Goal: Communication & Community: Answer question/provide support

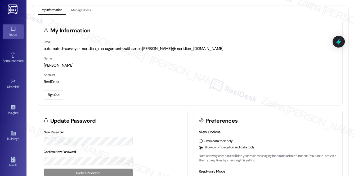
click at [11, 33] on div "Inbox" at bounding box center [13, 34] width 26 height 5
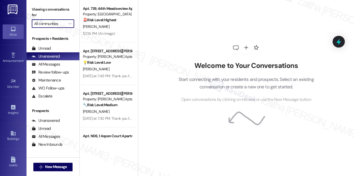
click at [57, 25] on input "All communities" at bounding box center [50, 23] width 32 height 8
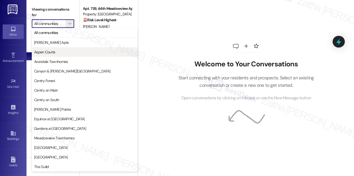
click at [59, 50] on span "Aspen Courts" at bounding box center [84, 51] width 101 height 5
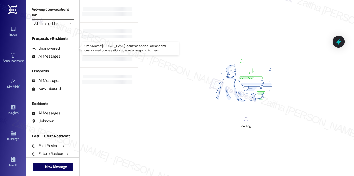
type input "Aspen Courts"
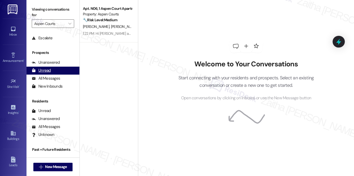
scroll to position [63, 0]
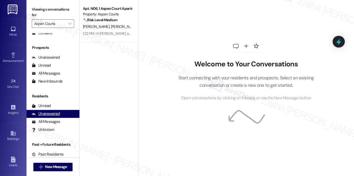
click at [54, 114] on div "Unanswered" at bounding box center [46, 114] width 28 height 6
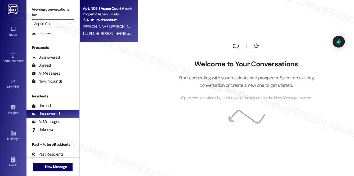
click at [125, 20] on div "🔧 Risk Level: Medium The resident responded positively to a follow-up regarding…" at bounding box center [107, 20] width 49 height 6
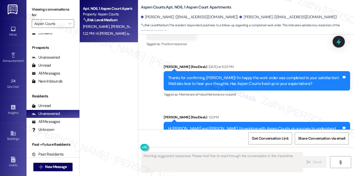
scroll to position [411, 0]
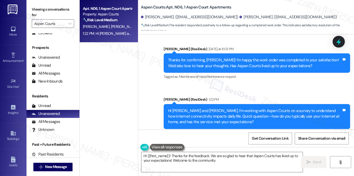
type textarea "Hi {{first_name}}! Thanks for the feedback. We are so glad to hear that Aspen C…"
click at [54, 106] on div "Unread (0)" at bounding box center [52, 106] width 53 height 8
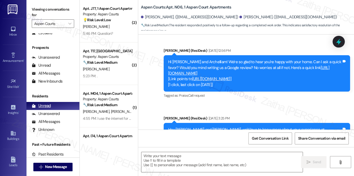
type textarea "Fetching suggested responses. Please feel free to read through the conversation…"
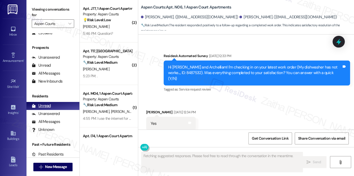
scroll to position [304, 0]
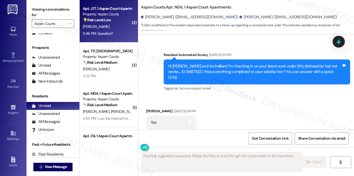
click at [118, 19] on div "💡 Risk Level: Low The resident is responding to a survey about internet usage. …" at bounding box center [107, 20] width 49 height 6
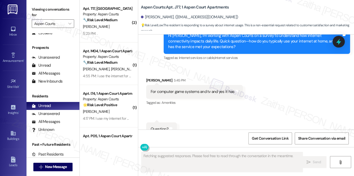
scroll to position [534, 0]
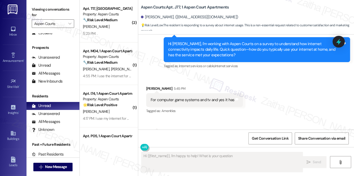
type textarea "Hi {{first_name}}, I'm happy to help! What is your question?"
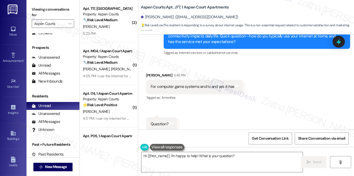
scroll to position [559, 0]
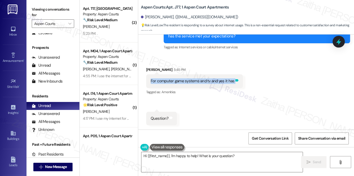
drag, startPoint x: 149, startPoint y: 80, endPoint x: 235, endPoint y: 84, distance: 86.7
click at [235, 84] on div "For computer game systems and tv and yes it has Tags and notes" at bounding box center [194, 81] width 97 height 14
copy div "For computer game systems and tv and yes it has Tags and notes"
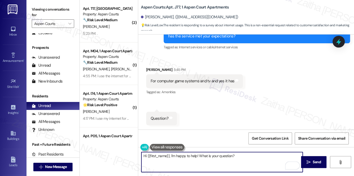
drag, startPoint x: 142, startPoint y: 157, endPoint x: 253, endPoint y: 159, distance: 110.2
click at [253, 159] on textarea "Hi {{first_name}}, I'm happy to help! What is your question?" at bounding box center [222, 162] width 162 height 20
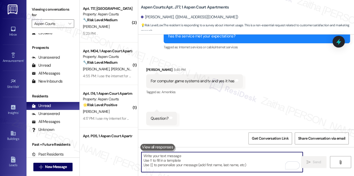
paste textarea "Thanks for confirming, {{first_name}}! Glad to hear it’s working fine for your …"
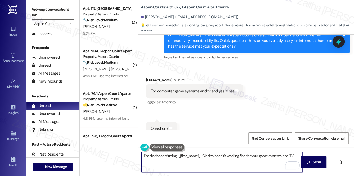
scroll to position [535, 0]
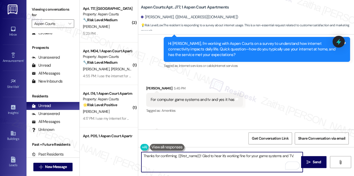
type textarea "Thanks for confirming, {{first_name}}! Glad to hear it’s working fine for your …"
click at [170, 147] on button at bounding box center [167, 147] width 34 height 7
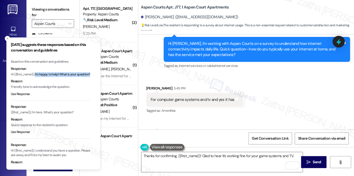
drag, startPoint x: 35, startPoint y: 73, endPoint x: 39, endPoint y: 80, distance: 7.5
click at [39, 77] on p "Hi {{first_name}}, I'm happy to help! What is your question?" at bounding box center [50, 74] width 79 height 5
copy p "I'm happy to help! What is your question?"
click at [8, 38] on icon "Close toast" at bounding box center [7, 38] width 3 height 3
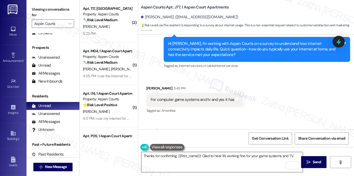
click at [297, 156] on textarea "Thanks for confirming, {{first_name}}! Glad to hear it’s working fine for your …" at bounding box center [222, 162] width 162 height 20
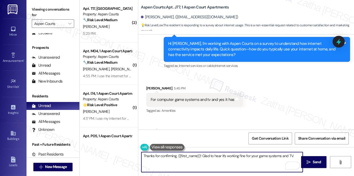
paste textarea "I'm happy to help! What is your question?"
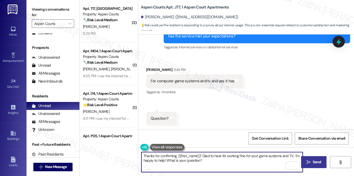
type textarea "Thanks for confirming, {{first_name}}! Glad to hear it’s working fine for your …"
click at [312, 162] on span "Send" at bounding box center [317, 162] width 10 height 6
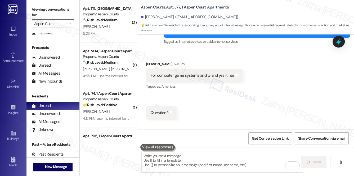
scroll to position [558, 0]
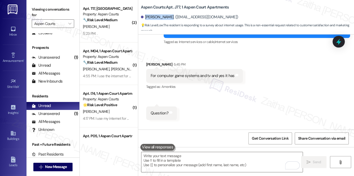
drag, startPoint x: 144, startPoint y: 16, endPoint x: 167, endPoint y: 19, distance: 22.6
click at [167, 19] on div "Mary Williams. (aw5655340@icloud.com)" at bounding box center [189, 17] width 97 height 6
copy div "Mary Williams"
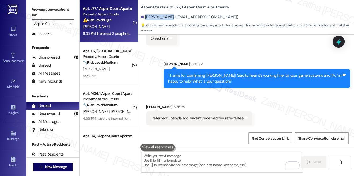
scroll to position [638, 0]
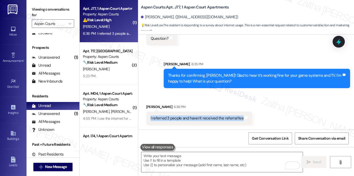
drag, startPoint x: 146, startPoint y: 117, endPoint x: 246, endPoint y: 119, distance: 99.8
click at [246, 119] on div "I referred 3 people and haven't received the referral fee Tags and notes" at bounding box center [199, 118] width 106 height 14
copy div "I referred 3 people and haven't received the referral fee Tags and notes"
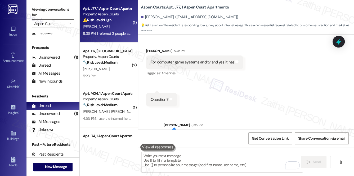
scroll to position [566, 0]
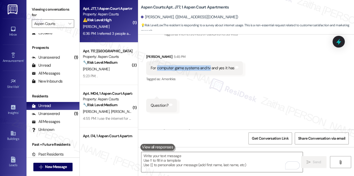
drag, startPoint x: 156, startPoint y: 73, endPoint x: 209, endPoint y: 73, distance: 53.0
click at [209, 71] on div "For computer game systems and tv and yes it has" at bounding box center [193, 68] width 84 height 6
copy div "computer game systems and tv"
click at [211, 87] on div "Received via SMS Mary Williams 5:45 PM For computer game systems and tv and yes…" at bounding box center [194, 68] width 105 height 37
drag, startPoint x: 150, startPoint y: 74, endPoint x: 237, endPoint y: 74, distance: 86.8
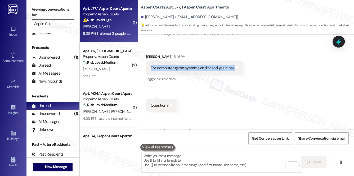
click at [237, 74] on div "For computer game systems and tv and yes it has Tags and notes" at bounding box center [194, 68] width 97 height 14
copy div "For computer game systems and tv and yes it has Tags and notes"
click at [270, 140] on span "Get Conversation Link" at bounding box center [270, 138] width 37 height 6
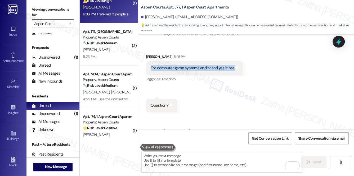
scroll to position [0, 0]
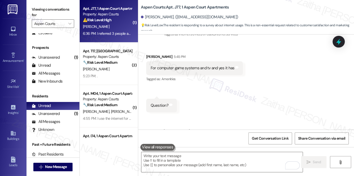
click at [269, 83] on div "Received via SMS Mary Williams 5:45 PM For computer game systems and tv and yes…" at bounding box center [246, 79] width 216 height 74
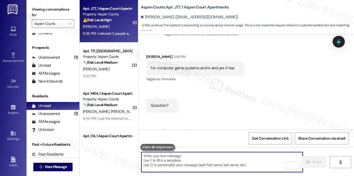
click at [174, 163] on textarea "To enrich screen reader interactions, please activate Accessibility in Grammarl…" at bounding box center [222, 162] width 162 height 20
paste textarea "thank you for letting me know. I’m sorry to hear you haven’t received the refer…"
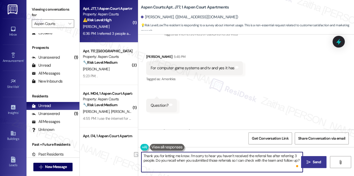
drag, startPoint x: 215, startPoint y: 155, endPoint x: 192, endPoint y: 154, distance: 22.5
click at [192, 154] on textarea "Thank you for letting me know. I’m sorry to hear you haven’t received the refer…" at bounding box center [222, 162] width 162 height 20
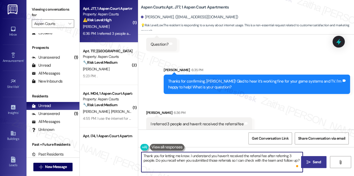
scroll to position [638, 0]
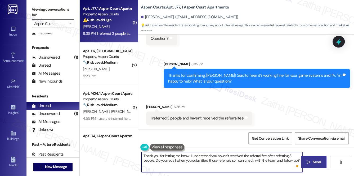
type textarea "Thank you for letting me know. I understand you haven’t received the referral f…"
drag, startPoint x: 217, startPoint y: 89, endPoint x: 194, endPoint y: 159, distance: 74.0
click at [194, 159] on textarea "Thank you for letting me know. I understand you haven’t received the referral f…" at bounding box center [222, 162] width 162 height 20
click at [315, 160] on span "Send" at bounding box center [317, 162] width 8 height 6
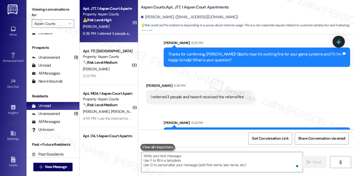
scroll to position [681, 0]
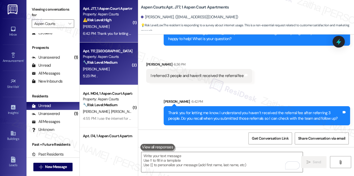
click at [122, 62] on div "🔧 Risk Level: Medium The resident is experiencing issues with their phone and i…" at bounding box center [107, 63] width 49 height 6
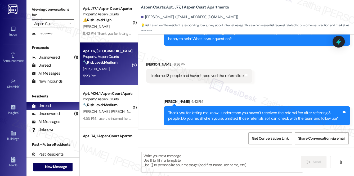
type textarea "Fetching suggested responses. Please feel free to read through the conversation…"
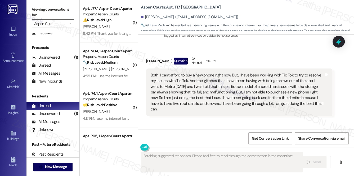
scroll to position [5297, 0]
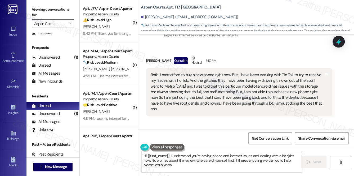
type textarea "Hi {{first_name}}, I understand you're having phone and internet issues and dea…"
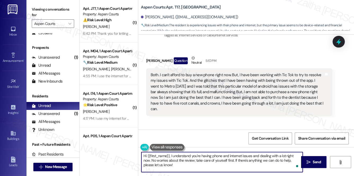
click at [170, 155] on textarea "Hi {{first_name}}, I understand you're having phone and internet issues and dea…" at bounding box center [222, 162] width 162 height 20
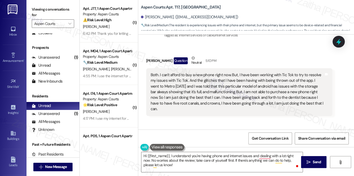
drag, startPoint x: 148, startPoint y: 51, endPoint x: 314, endPoint y: 82, distance: 168.7
click at [314, 82] on div "Both. I can't afford to buy a new phone right now. But, I have been working wit…" at bounding box center [239, 92] width 186 height 48
copy div "Both. I can't afford to buy a new phone right now. But, I have been working wit…"
click at [206, 96] on div "Received via SMS Hernandez Hicks Question Neutral 5:10 PM Both. I can't afford …" at bounding box center [246, 99] width 216 height 113
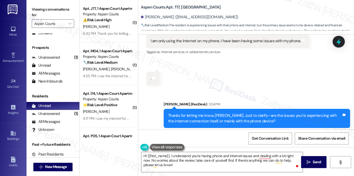
scroll to position [5177, 0]
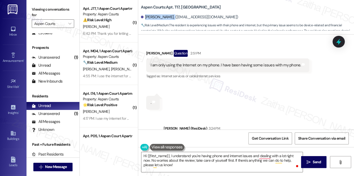
drag, startPoint x: 144, startPoint y: 16, endPoint x: 172, endPoint y: 15, distance: 27.6
click at [172, 15] on div "[PERSON_NAME]. ([EMAIL_ADDRESS][DOMAIN_NAME])" at bounding box center [189, 17] width 97 height 6
copy div "[PERSON_NAME]"
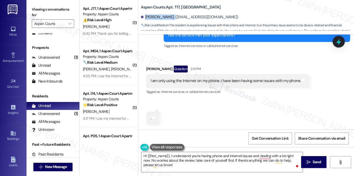
scroll to position [5153, 0]
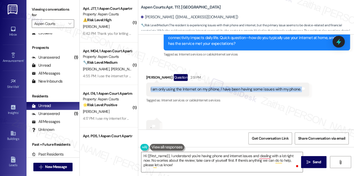
drag, startPoint x: 148, startPoint y: 66, endPoint x: 298, endPoint y: 71, distance: 149.9
click at [298, 82] on div "I am only using the Internet on my phone. I have been having some issues with m…" at bounding box center [227, 89] width 163 height 14
copy div "I am only using the Internet on my phone. I have been having some issues with m…"
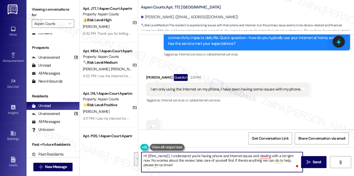
drag, startPoint x: 142, startPoint y: 155, endPoint x: 167, endPoint y: 167, distance: 27.1
click at [167, 168] on textarea "Hi {{first_name}}, I understand you're having phone and internet issues and dea…" at bounding box center [222, 162] width 162 height 20
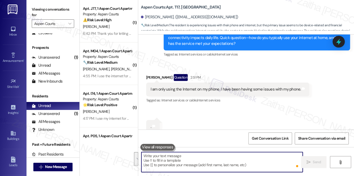
paste textarea "Thank you for sharing all of that, {{first_name}}. I really appreciate your fee…"
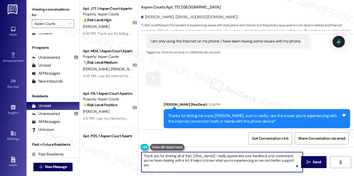
scroll to position [5201, 0]
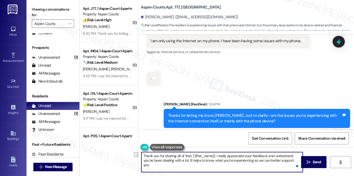
drag, startPoint x: 214, startPoint y: 155, endPoint x: 190, endPoint y: 154, distance: 24.6
click at [189, 153] on textarea "Thank you for sharing all of that, {{first_name}}. I really appreciate your fee…" at bounding box center [222, 162] width 162 height 20
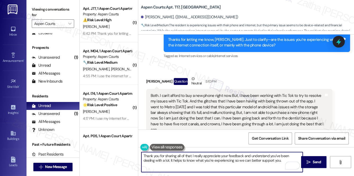
scroll to position [5297, 0]
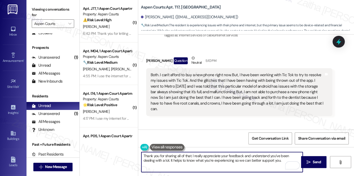
type textarea "Thank you for sharing all of that. I really appreciate your feedback and unders…"
click at [271, 160] on textarea "Thank you for sharing all of that. I really appreciate your feedback and unders…" at bounding box center [222, 162] width 162 height 20
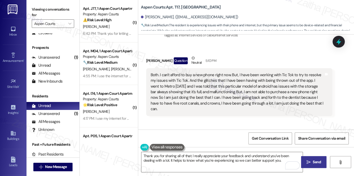
click at [314, 159] on span "Send" at bounding box center [317, 162] width 8 height 6
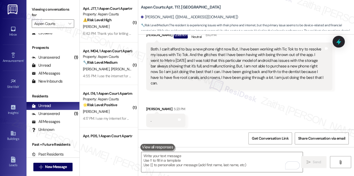
scroll to position [5340, 0]
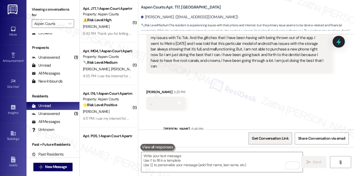
click at [258, 140] on span "Get Conversation Link" at bounding box center [270, 138] width 37 height 6
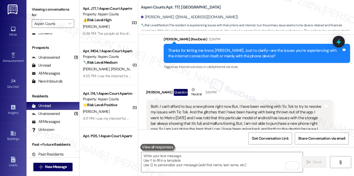
scroll to position [5268, 0]
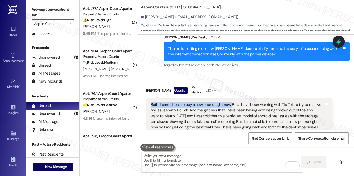
drag, startPoint x: 149, startPoint y: 81, endPoint x: 230, endPoint y: 83, distance: 81.3
click at [230, 98] on div "Both. I can't afford to buy a new phone right now. But, I have been working wit…" at bounding box center [239, 122] width 186 height 48
copy div "Both. I can't afford to buy a new phone right now."
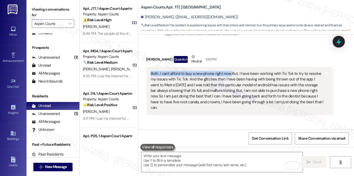
scroll to position [5340, 0]
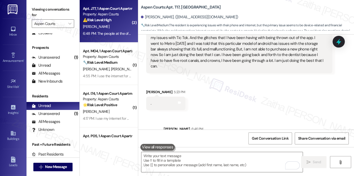
click at [120, 23] on div "Apt. J77, 1 Aspen Court Apartments Property: Aspen Courts ⚠️ Risk Level: High T…" at bounding box center [107, 14] width 50 height 18
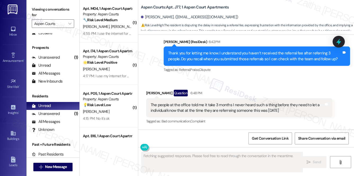
scroll to position [756, 0]
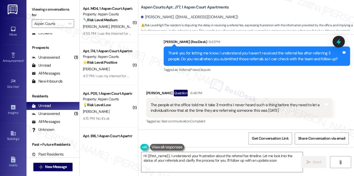
type textarea "Hi {{first_name}}, I understand your frustration about the referral fee timelin…"
drag, startPoint x: 147, startPoint y: 104, endPoint x: 309, endPoint y: 110, distance: 162.4
click at [309, 110] on div "The people at the office told me it take 3 months I never heard such a thing be…" at bounding box center [239, 107] width 186 height 19
click at [218, 79] on div "Received via SMS Mary Williams Question 6:48 PM The people at the office told m…" at bounding box center [246, 103] width 216 height 51
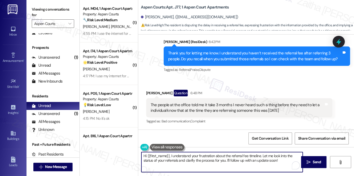
drag, startPoint x: 143, startPoint y: 155, endPoint x: 281, endPoint y: 164, distance: 137.7
click at [281, 164] on textarea "Hi {{first_name}}, I understand your frustration about the referral fee timelin…" at bounding box center [222, 162] width 162 height 20
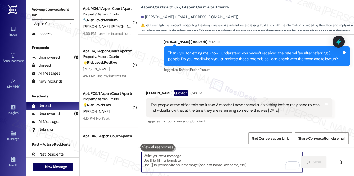
paste textarea "Thanks for sharing this, {{first_name}}. I understand your concern and will fol…"
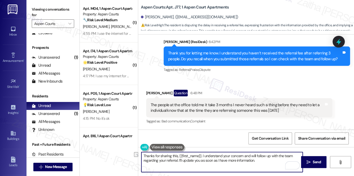
drag, startPoint x: 250, startPoint y: 155, endPoint x: 203, endPoint y: 155, distance: 47.7
click at [203, 155] on textarea "Thanks for sharing this, {{first_name}}. I understand your concern and will fol…" at bounding box center [222, 162] width 162 height 20
type textarea "Thanks for sharing this, {{first_name}}. I will follow up with the team regardi…"
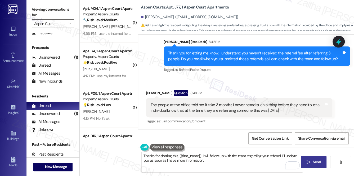
click at [312, 161] on span "Send" at bounding box center [317, 162] width 10 height 6
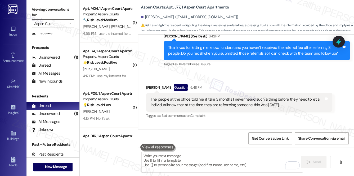
scroll to position [755, 0]
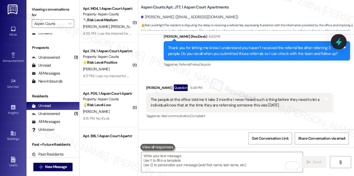
click at [340, 40] on icon at bounding box center [338, 41] width 9 height 9
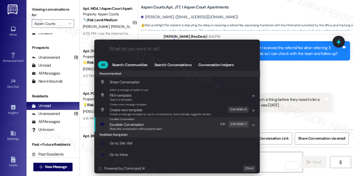
click at [127, 126] on span "Escalate Conversation" at bounding box center [127, 124] width 34 height 5
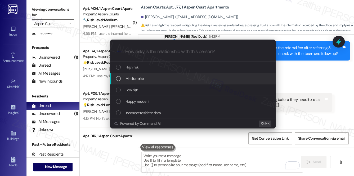
click at [141, 80] on span "Medium risk" at bounding box center [135, 78] width 19 height 6
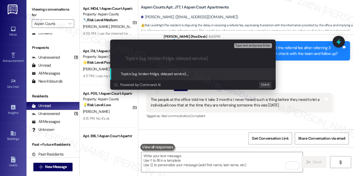
paste input "Referral Program Concern"
type input "Referral Program Concern"
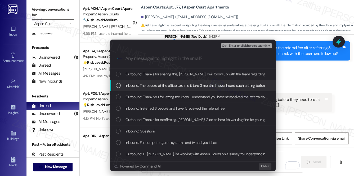
click at [181, 87] on span "Inbound: The people at the office told me it take 3 months I never heard such a…" at bounding box center [269, 85] width 286 height 6
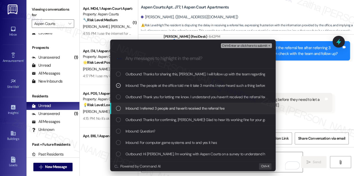
click at [189, 107] on span "Inbound: I referred 3 people and haven't received the referral fee" at bounding box center [175, 108] width 99 height 6
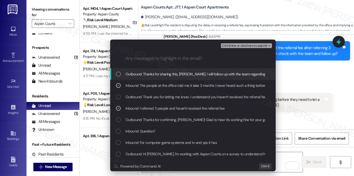
click at [238, 45] on span "Ctrl+Enter or click here to submit" at bounding box center [244, 46] width 45 height 4
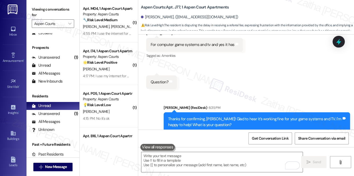
scroll to position [565, 0]
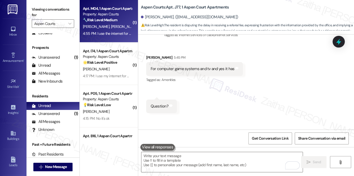
click at [122, 27] on div "T. Freeman D. Freeman" at bounding box center [107, 26] width 50 height 7
type textarea "Fetching suggested responses. Please feel free to read through the conversation…"
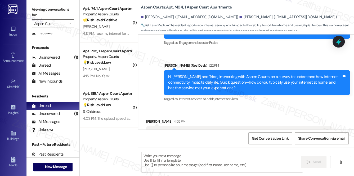
scroll to position [1204, 0]
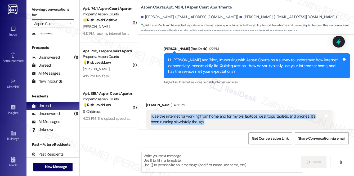
drag, startPoint x: 149, startPoint y: 105, endPoint x: 208, endPoint y: 112, distance: 59.8
click at [208, 112] on div "I use the internet for working from home and for my tvs, laptops, desktops, tab…" at bounding box center [239, 118] width 186 height 19
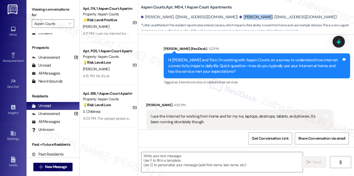
drag, startPoint x: 232, startPoint y: 16, endPoint x: 254, endPoint y: 18, distance: 22.5
click at [254, 18] on div "Trion Freeman. (trionfreeman@gmail.com)" at bounding box center [287, 17] width 97 height 6
click at [178, 5] on b "Aspen Courts: Apt. M04, 1 Aspen Court Apartments" at bounding box center [186, 8] width 91 height 6
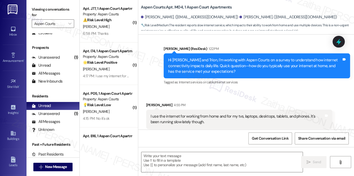
click at [189, 102] on div "Trion Freeman 4:55 PM" at bounding box center [239, 105] width 186 height 7
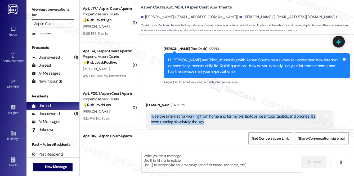
drag, startPoint x: 150, startPoint y: 105, endPoint x: 197, endPoint y: 109, distance: 47.1
click at [197, 113] on div "I use the internet for working from home and for my tvs, laptops, desktops, tab…" at bounding box center [237, 118] width 173 height 11
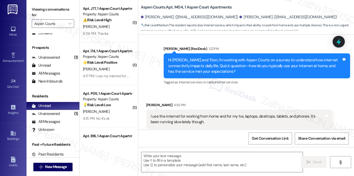
click at [252, 90] on div "Received via SMS Trion Freeman 4:55 PM I use the internet for working from home…" at bounding box center [246, 115] width 216 height 50
click at [261, 137] on span "Get Conversation Link" at bounding box center [270, 138] width 37 height 6
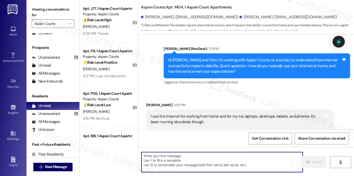
click at [169, 158] on textarea "To enrich screen reader interactions, please activate Accessibility in Grammarl…" at bounding box center [222, 162] width 162 height 20
paste textarea "Thanks for sharing this, {{first_name}}. I understand how important a reliable …"
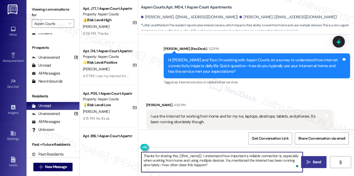
click at [148, 102] on div "Trion Freeman 4:55 PM" at bounding box center [239, 105] width 186 height 7
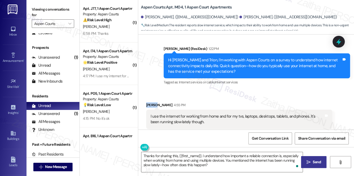
click at [148, 102] on div "Trion Freeman 4:55 PM" at bounding box center [239, 105] width 186 height 7
click at [190, 155] on textarea "Thanks for sharing this, {{first_name}}. I understand how important a reliable …" at bounding box center [222, 162] width 162 height 20
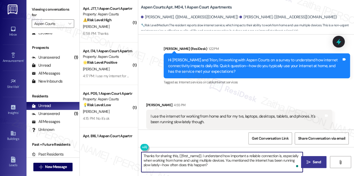
click at [190, 155] on textarea "Thanks for sharing this, {{first_name}}. I understand how important a reliable …" at bounding box center [222, 162] width 162 height 20
paste textarea "Trion"
click at [220, 166] on textarea "Thanks for sharing this, Trion. I understand how important a reliable connectio…" at bounding box center [222, 162] width 162 height 20
type textarea "Thanks for sharing this, Trion. I understand how important a reliable connectio…"
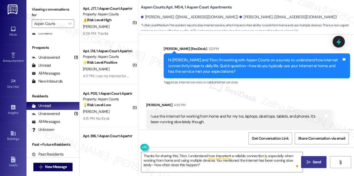
click at [307, 160] on icon "" at bounding box center [309, 162] width 4 height 4
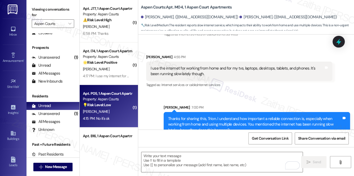
scroll to position [1253, 0]
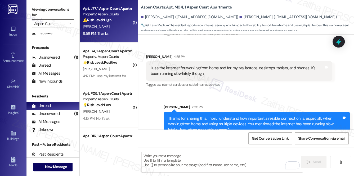
click at [124, 29] on div "M. Williams" at bounding box center [107, 26] width 50 height 7
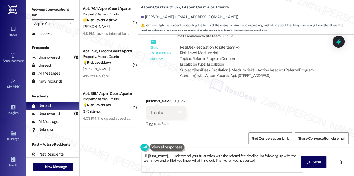
scroll to position [916, 0]
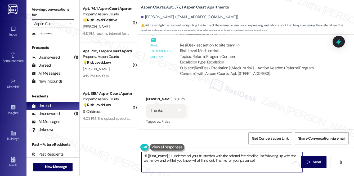
click at [145, 155] on textarea "Hi {{first_name}}, I understand your frustration with the referral fee timeline…" at bounding box center [222, 162] width 162 height 20
drag, startPoint x: 190, startPoint y: 154, endPoint x: 276, endPoint y: 164, distance: 85.9
click at [275, 164] on textarea "You're welcome, {{first_name}}, I understand your frustration with the referral…" at bounding box center [222, 162] width 162 height 20
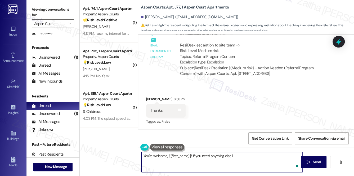
type textarea "You're welcome, {{first_name}}! If you need anything else in"
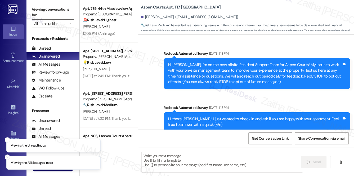
type textarea "Fetching suggested responses. Please feel free to read through the conversation…"
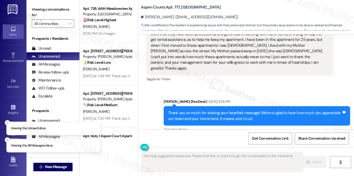
scroll to position [5297, 0]
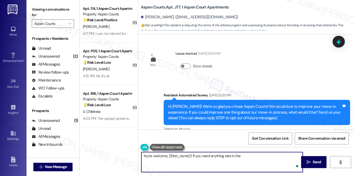
scroll to position [916, 0]
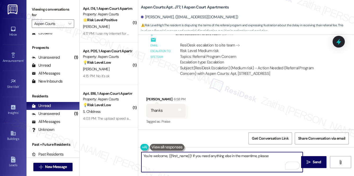
click at [269, 154] on textarea "You're welcome, {{first_name}}! If you need anything else in the meantime, plea…" at bounding box center [222, 162] width 162 height 20
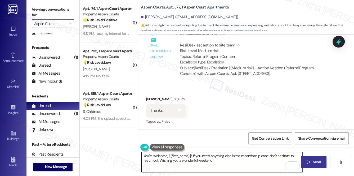
type textarea "You're welcome, {{first_name}}! If you need anything else in the meantime, plea…"
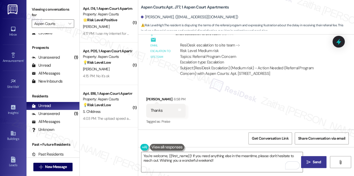
click at [318, 159] on span "Send" at bounding box center [317, 162] width 8 height 6
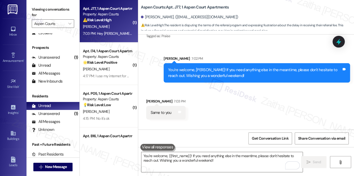
scroll to position [995, 0]
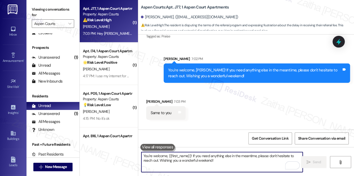
click at [192, 160] on textarea "You're welcome, {{first_name}}! If you need anything else in the meantime, plea…" at bounding box center [222, 162] width 162 height 20
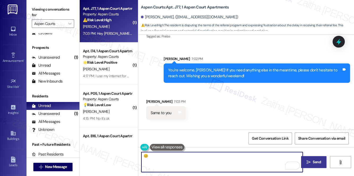
type textarea "😊"
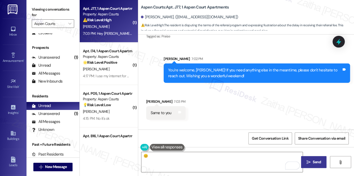
click at [315, 162] on span "Send" at bounding box center [317, 162] width 8 height 6
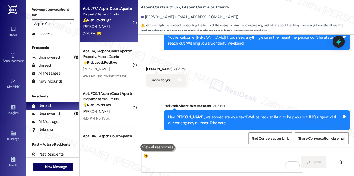
scroll to position [1075, 0]
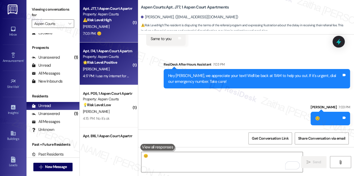
click at [128, 69] on div "[PERSON_NAME]" at bounding box center [107, 69] width 50 height 7
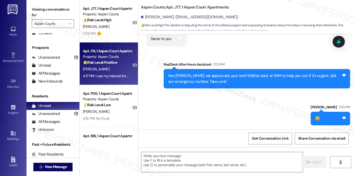
type textarea "Fetching suggested responses. Please feel free to read through the conversation…"
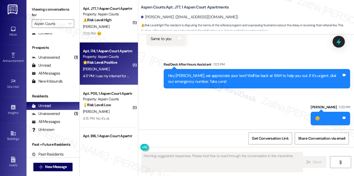
scroll to position [52, 0]
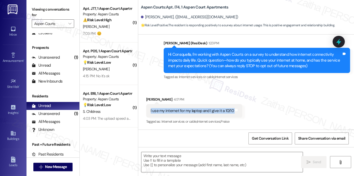
drag, startPoint x: 149, startPoint y: 110, endPoint x: 237, endPoint y: 113, distance: 88.5
click at [237, 113] on div "I use my internet for my laptop and I give it a 10/10 Tags and notes" at bounding box center [194, 111] width 96 height 14
copy div "I use my internet for my laptop and I give it a 10/10 Tags and notes"
click at [150, 36] on div "Announcement, sent via SMS [PERSON_NAME] (ResiDesk) 1:23 PM Hi [PERSON_NAME], I…" at bounding box center [246, 56] width 216 height 56
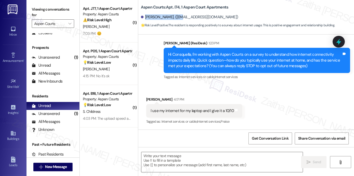
drag, startPoint x: 145, startPoint y: 15, endPoint x: 178, endPoint y: 14, distance: 33.4
click at [178, 14] on div "[PERSON_NAME]. ([EMAIL_ADDRESS][DOMAIN_NAME])" at bounding box center [247, 17] width 213 height 11
copy div "[PERSON_NAME]"
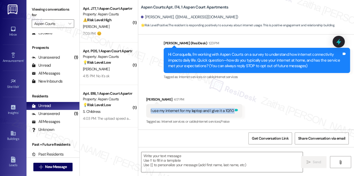
drag, startPoint x: 149, startPoint y: 110, endPoint x: 234, endPoint y: 112, distance: 84.8
click at [234, 112] on div "I use my internet for my laptop and I give it a 10/10 Tags and notes" at bounding box center [194, 111] width 96 height 14
copy div "I use my internet for my laptop and I give it a 10/10 Tags and notes"
click at [270, 98] on div "Received via SMS Consquella Knighton 4:17 PM I use my internet for my laptop an…" at bounding box center [246, 106] width 216 height 45
click at [181, 164] on textarea at bounding box center [222, 162] width 162 height 20
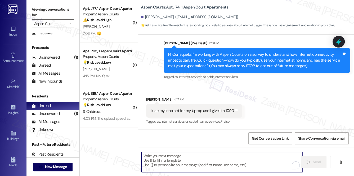
paste textarea "That’s great to hear, {{first_name}}! Thanks for sharing your feedback and glad…"
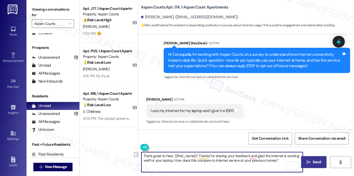
drag, startPoint x: 255, startPoint y: 156, endPoint x: 228, endPoint y: 155, distance: 26.8
click at [228, 155] on textarea "That’s great to hear, {{first_name}}! Thanks for sharing your feedback and glad…" at bounding box center [222, 162] width 162 height 20
type textarea "That’s great to hear, {{first_name}}! Thanks for sharing your feedback, and gla…"
click at [308, 158] on button " Send" at bounding box center [314, 162] width 26 height 12
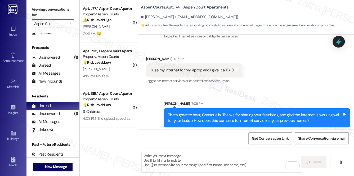
scroll to position [95, 0]
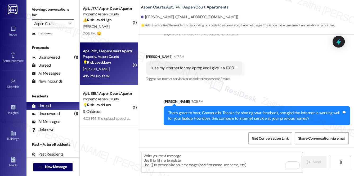
click at [117, 68] on div "M. Jackson" at bounding box center [107, 69] width 50 height 7
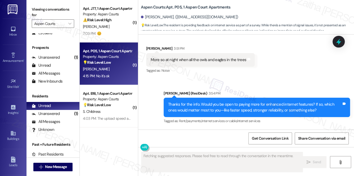
scroll to position [682, 0]
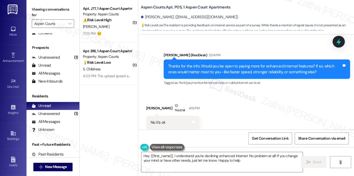
type textarea "Hey {{first_name}}, I understand you're declining enhanced internet. No problem…"
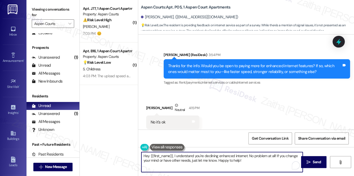
drag, startPoint x: 143, startPoint y: 155, endPoint x: 253, endPoint y: 159, distance: 110.2
click at [253, 159] on textarea "Hey {{first_name}}, I understand you're declining enhanced internet. No problem…" at bounding box center [222, 162] width 162 height 20
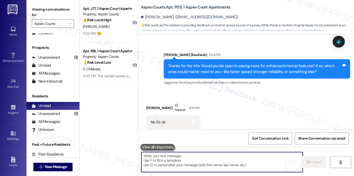
paste textarea "Thanks so much for sharing your experience—it really helps us understand what m…"
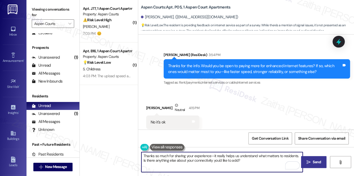
type textarea "Thanks so much for sharing your experience—it really helps us understand what m…"
click at [311, 160] on span " Send" at bounding box center [314, 162] width 17 height 6
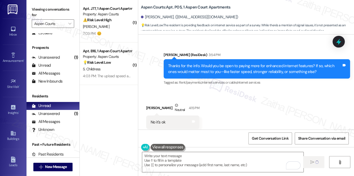
scroll to position [682, 0]
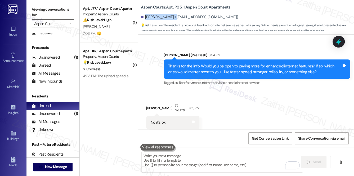
drag, startPoint x: 146, startPoint y: 16, endPoint x: 173, endPoint y: 14, distance: 27.9
click at [173, 14] on div "Marquita Jackson. (marquitacarr1127@gmail.com)" at bounding box center [189, 17] width 97 height 6
copy div "Marquita Jackson"
click at [175, 6] on b "Aspen Courts: Apt. P05, 1 Aspen Court Apartments" at bounding box center [186, 8] width 90 height 6
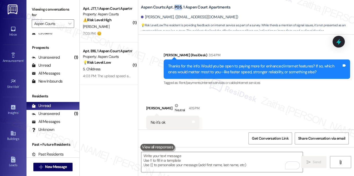
copy b "P05"
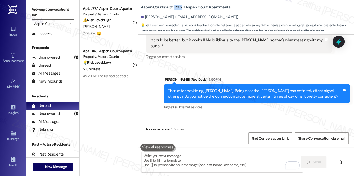
scroll to position [532, 0]
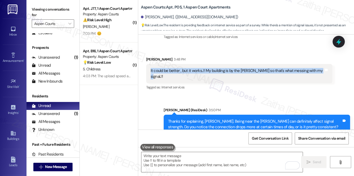
drag, startPoint x: 149, startPoint y: 65, endPoint x: 315, endPoint y: 64, distance: 166.3
click at [315, 64] on div "It could be better , but it works..!! My building is by the woods so that's wha…" at bounding box center [239, 73] width 186 height 19
copy div "It could be better , but it works..!! My building is by the woods so that's wha…"
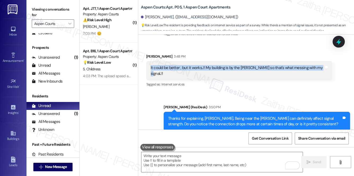
scroll to position [532, 0]
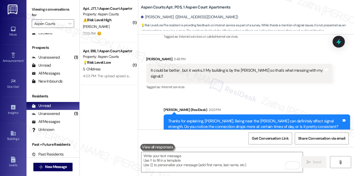
click at [250, 95] on div "Sent via SMS Sarah (ResiDesk) 3:50 PM Thanks for explaining, Marquita. Being ne…" at bounding box center [246, 120] width 216 height 50
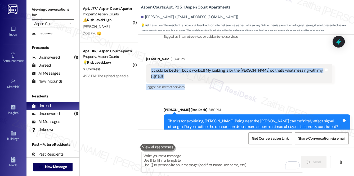
drag, startPoint x: 147, startPoint y: 63, endPoint x: 323, endPoint y: 71, distance: 175.2
click at [323, 71] on div "Marquita Jackson 3:48 PM It could be better , but it works..!! My building is b…" at bounding box center [239, 73] width 186 height 34
copy div "It could be better , but it works..!! My building is by the woods so that's wha…"
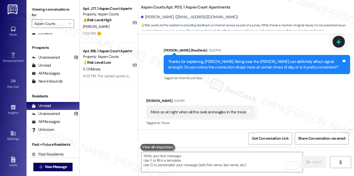
scroll to position [629, 0]
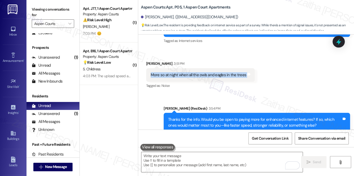
drag, startPoint x: 147, startPoint y: 62, endPoint x: 245, endPoint y: 68, distance: 98.4
click at [245, 68] on div "More so at night when all the owls and eagles in the trees Tags and notes" at bounding box center [200, 75] width 109 height 14
copy div "More so at night when all the owls and eagles in the trees Tags and notes"
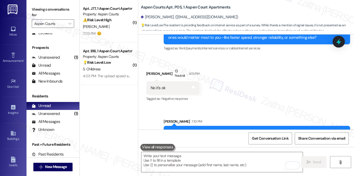
scroll to position [725, 0]
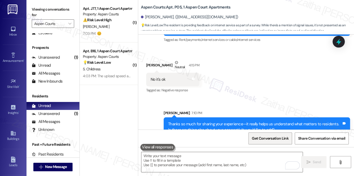
click at [276, 138] on span "Get Conversation Link" at bounding box center [270, 138] width 37 height 6
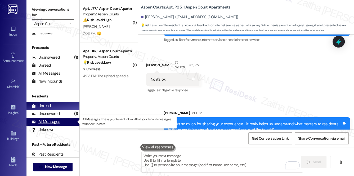
click at [48, 119] on div "All Messages" at bounding box center [46, 122] width 28 height 6
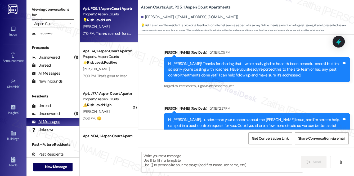
type textarea "Fetching suggested responses. Please feel free to read through the conversation…"
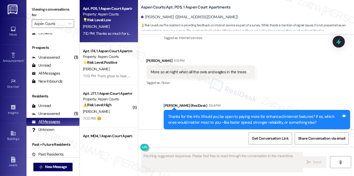
scroll to position [682, 0]
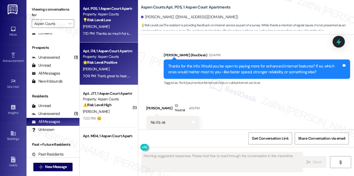
click at [100, 64] on strong "🌟 Risk Level: Positive" at bounding box center [100, 62] width 34 height 5
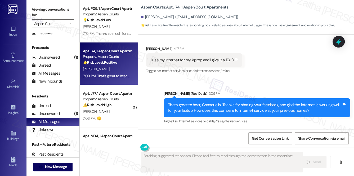
scroll to position [102, 0]
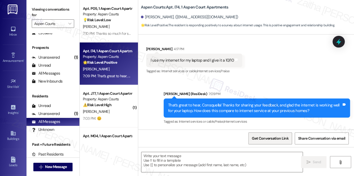
click at [270, 139] on span "Get Conversation Link" at bounding box center [270, 138] width 37 height 6
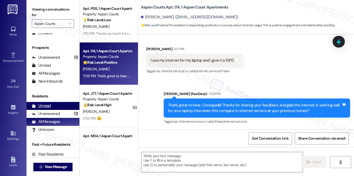
click at [48, 105] on div "Unread" at bounding box center [41, 106] width 19 height 6
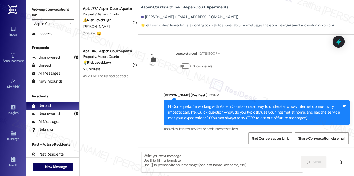
type textarea "Fetching suggested responses. Please feel free to read through the conversation…"
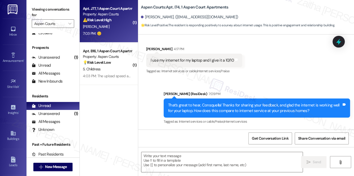
click at [107, 28] on div "[PERSON_NAME]" at bounding box center [107, 26] width 50 height 7
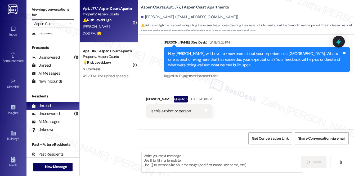
type textarea "Fetching suggested responses. Please feel free to read through the conversation…"
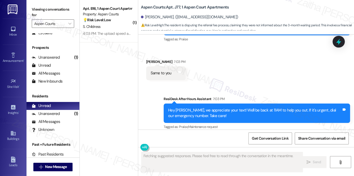
scroll to position [1091, 0]
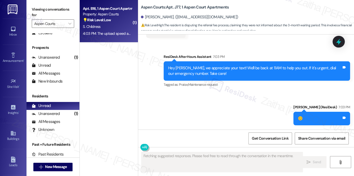
click at [109, 21] on strong "💡 Risk Level: Low" at bounding box center [97, 19] width 28 height 5
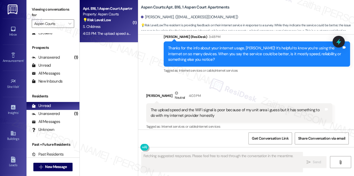
scroll to position [1535, 0]
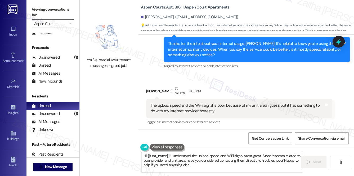
type textarea "Hi {{first_name}}! I understand the upload speed and WiFi signal aren't great. …"
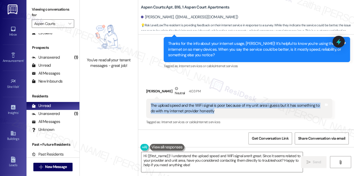
drag, startPoint x: 150, startPoint y: 105, endPoint x: 207, endPoint y: 113, distance: 57.7
click at [207, 113] on div "The upload speed and the WiFi signal is poor because of my unit area i guess bu…" at bounding box center [237, 107] width 174 height 11
copy div "The upload speed and the WiFi signal is poor because of my unit area i guess bu…"
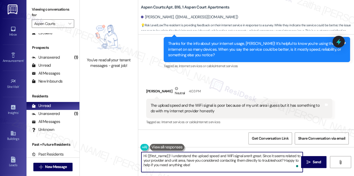
drag, startPoint x: 142, startPoint y: 154, endPoint x: 194, endPoint y: 166, distance: 52.9
click at [194, 166] on textarea "Hi {{first_name}}! I understand the upload speed and WiFi signal aren't great. …" at bounding box center [222, 162] width 162 height 20
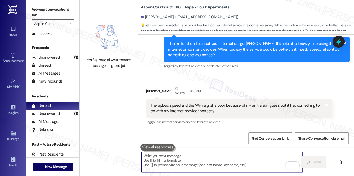
click at [190, 159] on textarea "To enrich screen reader interactions, please activate Accessibility in Grammarl…" at bounding box center [222, 162] width 162 height 20
paste textarea "Thanks for sharing this, {{first_name}}. I understand how frustrating slow uplo…"
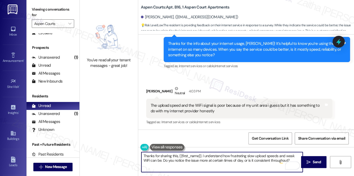
type textarea "Thanks for sharing this, {{first_name}}. I understand how frustrating slow uplo…"
drag, startPoint x: 141, startPoint y: 155, endPoint x: 284, endPoint y: 158, distance: 142.7
click at [284, 158] on textarea "Thanks for sharing this, {{first_name}}. I understand how frustrating slow uplo…" at bounding box center [222, 162] width 162 height 20
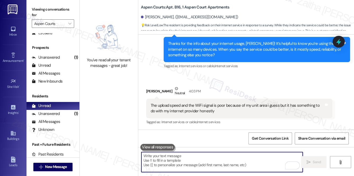
click at [193, 157] on textarea "To enrich screen reader interactions, please activate Accessibility in Grammarl…" at bounding box center [222, 162] width 162 height 20
paste textarea "Thanks for sharing this, {{first_name}}. I understand how frustrating slow uplo…"
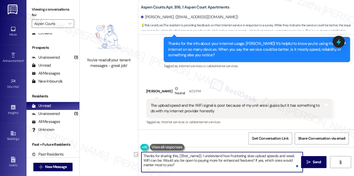
drag, startPoint x: 200, startPoint y: 155, endPoint x: 179, endPoint y: 155, distance: 21.7
click at [178, 156] on textarea "Thanks for sharing this, {{first_name}}. I understand how frustrating slow uplo…" at bounding box center [222, 162] width 162 height 20
drag, startPoint x: 160, startPoint y: 155, endPoint x: 178, endPoint y: 153, distance: 18.3
click at [178, 154] on textarea "Thanks for sharing this. I understand how frustrating slow upload speeds and we…" at bounding box center [222, 162] width 162 height 20
click at [160, 165] on textarea "Thanks for letting me know. I understand how frustrating slow upload speeds and…" at bounding box center [222, 162] width 162 height 20
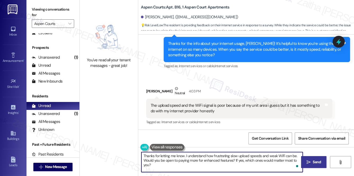
type textarea "Thanks for letting me know. I understand how frustrating slow upload speeds and…"
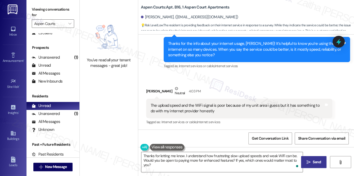
click at [313, 158] on button " Send" at bounding box center [314, 162] width 26 height 12
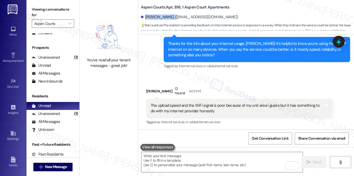
drag, startPoint x: 145, startPoint y: 17, endPoint x: 172, endPoint y: 15, distance: 27.6
click at [172, 15] on div "Shawn Childress. (walterdc1985@gmail.com)" at bounding box center [189, 17] width 97 height 6
copy div "Shawn Childress."
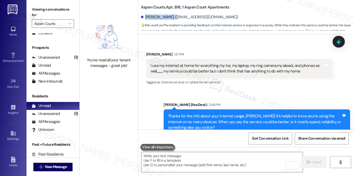
scroll to position [1439, 0]
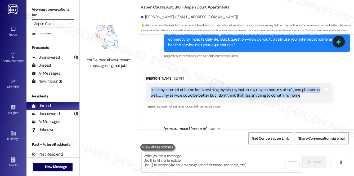
drag, startPoint x: 146, startPoint y: 88, endPoint x: 298, endPoint y: 97, distance: 152.5
click at [298, 97] on div "I use my internet at home for everything my tvs, my laptop, my ring camera,my a…" at bounding box center [239, 92] width 186 height 19
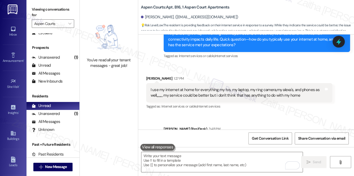
click at [247, 69] on div "Received via SMS Shawn Childress 1:27 PM I use my internet at home for everythi…" at bounding box center [246, 89] width 216 height 50
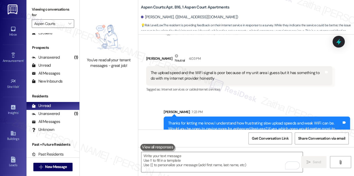
scroll to position [1559, 0]
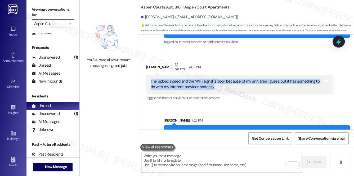
drag, startPoint x: 149, startPoint y: 79, endPoint x: 211, endPoint y: 89, distance: 62.7
click at [211, 89] on div "The upload speed and the WiFi signal is poor because of my unit area i guess bu…" at bounding box center [239, 83] width 186 height 19
click at [268, 141] on span "Get Conversation Link" at bounding box center [270, 137] width 39 height 11
click at [239, 65] on div "Shawn Childress Neutral 4:03 PM" at bounding box center [239, 67] width 186 height 13
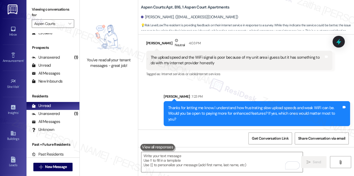
scroll to position [1583, 0]
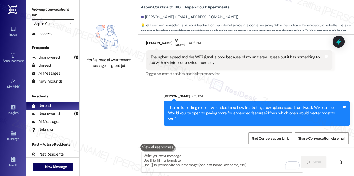
click at [61, 21] on input "Aspen Courts" at bounding box center [50, 23] width 32 height 8
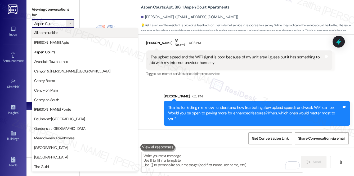
click at [59, 32] on span "All communities" at bounding box center [84, 32] width 101 height 5
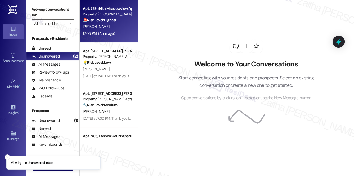
click at [122, 34] on div "12:05 PM: (An Image) 12:05 PM: (An Image)" at bounding box center [107, 33] width 50 height 7
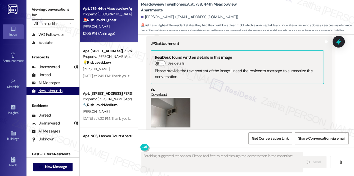
scroll to position [63, 0]
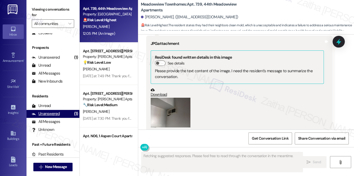
click at [47, 115] on div "Unanswered" at bounding box center [46, 114] width 28 height 6
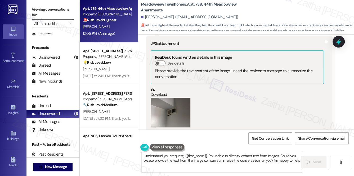
type textarea "I understand your request, {{first_name}}. I'm unable to directly extract text …"
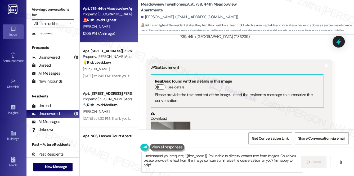
scroll to position [3559, 0]
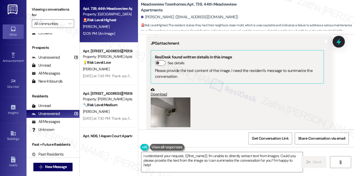
click at [169, 97] on button "Zoom image" at bounding box center [171, 112] width 40 height 30
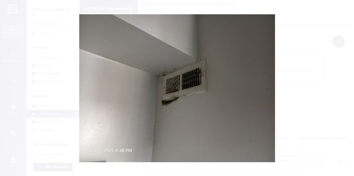
click at [303, 83] on button "Unzoom image" at bounding box center [177, 88] width 354 height 176
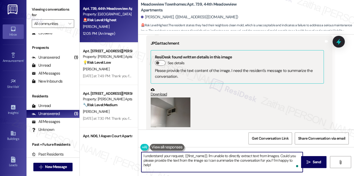
drag, startPoint x: 142, startPoint y: 155, endPoint x: 154, endPoint y: 164, distance: 15.3
click at [154, 164] on textarea "I understand your request, {{first_name}}. I'm unable to directly extract text …" at bounding box center [222, 162] width 162 height 20
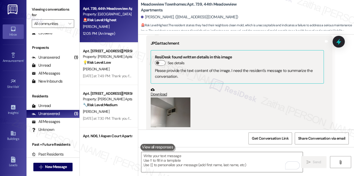
click at [172, 99] on button "Zoom image" at bounding box center [171, 112] width 40 height 30
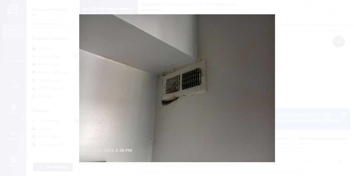
scroll to position [3559, 0]
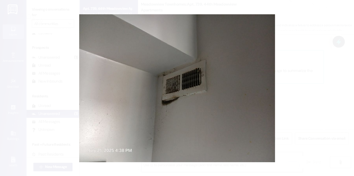
click at [307, 64] on button "Unzoom image" at bounding box center [177, 88] width 354 height 176
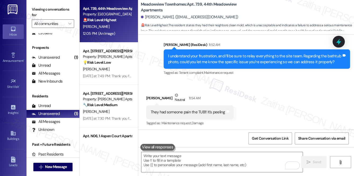
scroll to position [3174, 0]
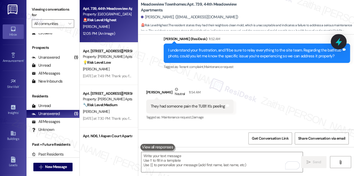
click at [336, 42] on icon at bounding box center [338, 42] width 6 height 8
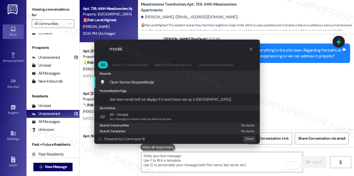
type input "modal"
click at [157, 80] on div "Open Service Request Modal Add shortcut" at bounding box center [177, 82] width 155 height 6
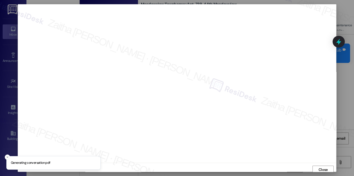
scroll to position [2, 0]
click at [320, 169] on span "Close" at bounding box center [323, 167] width 9 height 6
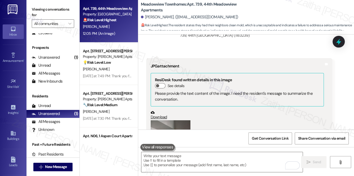
scroll to position [3559, 0]
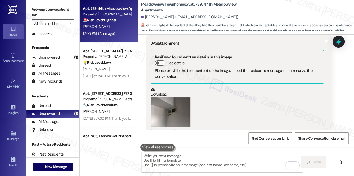
click at [169, 163] on textarea "To enrich screen reader interactions, please activate Accessibility in Grammarl…" at bounding box center [222, 162] width 162 height 20
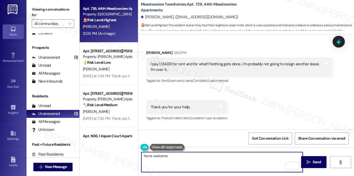
scroll to position [3463, 0]
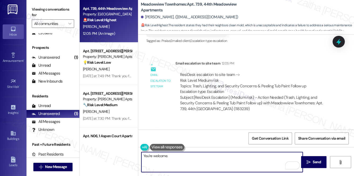
paste textarea "thank you for sending the photo. We’ve already followed up with the team and wi…"
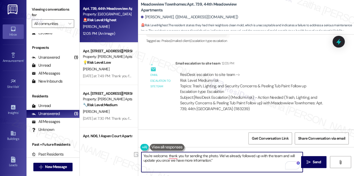
drag, startPoint x: 220, startPoint y: 155, endPoint x: 168, endPoint y: 154, distance: 51.4
click at [168, 155] on textarea "You're welcome. thank you for sending the photo. We’ve already followed up with…" at bounding box center [222, 162] width 162 height 20
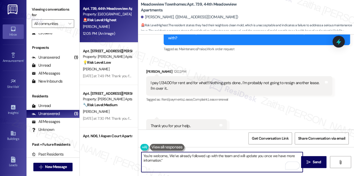
scroll to position [3367, 0]
click at [149, 69] on div "Melissa Porter 12:02 PM" at bounding box center [239, 72] width 186 height 7
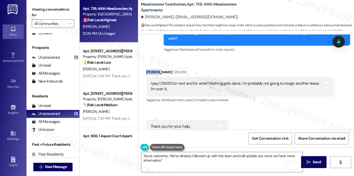
click at [149, 69] on div "Melissa Porter 12:02 PM" at bounding box center [239, 72] width 186 height 7
copy div "Melissa"
click at [168, 155] on textarea "You're welcome., We’ve already followed up with the team and will update you on…" at bounding box center [222, 162] width 162 height 20
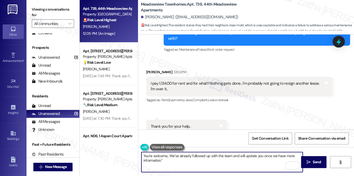
paste textarea "Melissa"
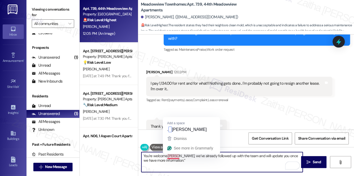
click at [168, 155] on textarea "You're welcome.Melissa, we’ve already followed up with the team and will update…" at bounding box center [222, 162] width 162 height 20
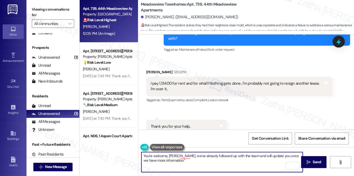
click at [185, 158] on textarea "You're welcome, Melissa, we’ve already followed up with the team and will updat…" at bounding box center [222, 162] width 162 height 20
click at [180, 157] on textarea "You're welcome, Melissa, we’ve already followed up with the team and will updat…" at bounding box center [222, 162] width 162 height 20
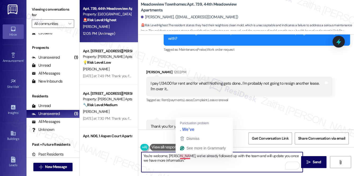
click at [182, 154] on textarea "You're welcome, Melissa, we’ve already followed up with the team and will updat…" at bounding box center [222, 162] width 162 height 20
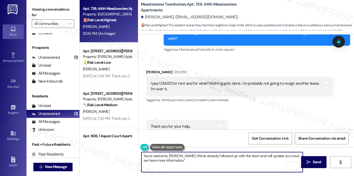
click at [183, 163] on textarea "You're welcome, Melissa. We’ve already followed up with the team and will updat…" at bounding box center [222, 162] width 162 height 20
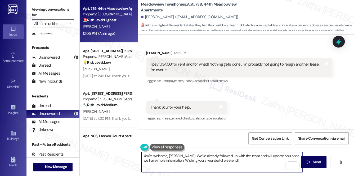
scroll to position [3391, 0]
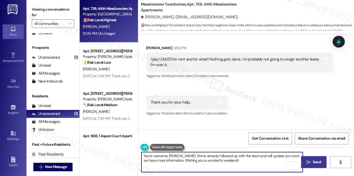
type textarea "You're welcome, Melissa. We’ve already followed up with the team and will updat…"
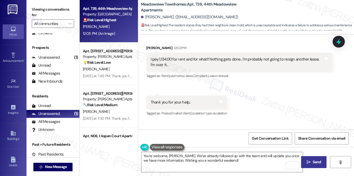
click at [316, 162] on span "Send" at bounding box center [317, 162] width 8 height 6
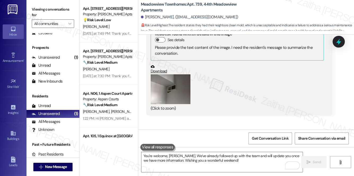
scroll to position [3602, 0]
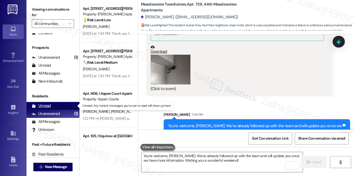
click at [53, 106] on div "Unread (0)" at bounding box center [52, 106] width 53 height 8
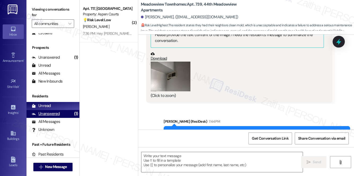
type textarea "Fetching suggested responses. Please feel free to read through the conversation…"
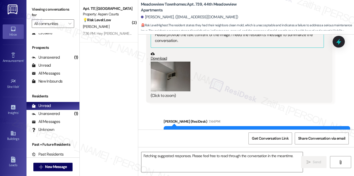
scroll to position [3559, 0]
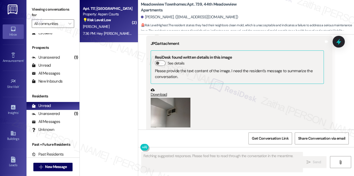
click at [121, 24] on div "H. Hicks" at bounding box center [107, 26] width 50 height 7
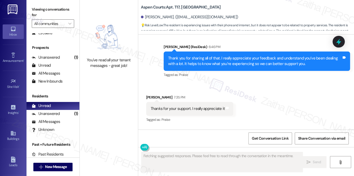
scroll to position [5398, 0]
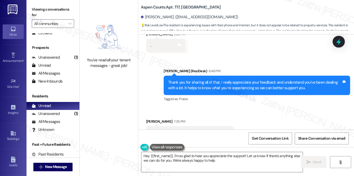
type textarea "Hey {{first_name}}, I'm so glad to hear you appreciate the support! Let us know…"
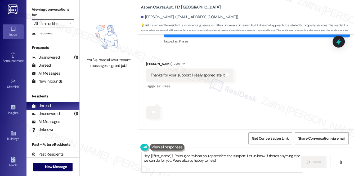
scroll to position [5448, 0]
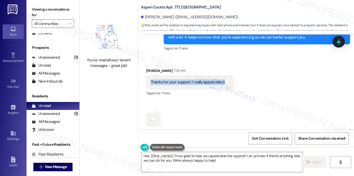
drag, startPoint x: 148, startPoint y: 54, endPoint x: 223, endPoint y: 59, distance: 74.9
click at [223, 75] on div "Thanks for your support. I really appreciate it Tags and notes" at bounding box center [189, 82] width 87 height 14
copy div "Thanks for your support. I really appreciate it"
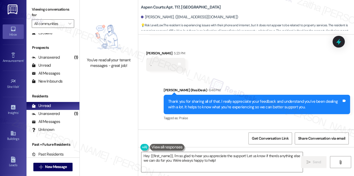
scroll to position [5376, 0]
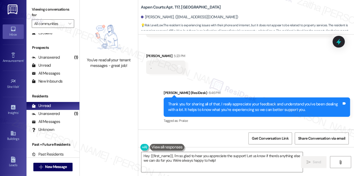
click at [259, 78] on div "Sent via SMS Sarah (ResiDesk) 6:46 PM Thank you for sharing all of that. I real…" at bounding box center [246, 103] width 216 height 50
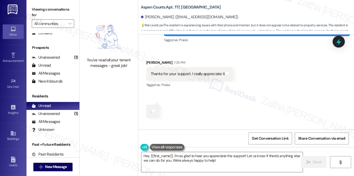
scroll to position [5448, 0]
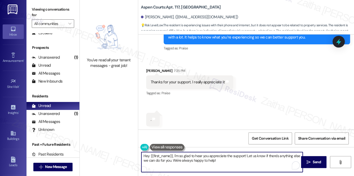
drag, startPoint x: 142, startPoint y: 156, endPoint x: 236, endPoint y: 161, distance: 94.9
click at [236, 161] on textarea "Hey {{first_name}}, I'm so glad to hear you appreciate the support! Let us know…" at bounding box center [222, 162] width 162 height 20
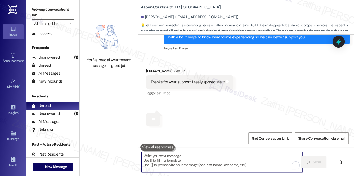
paste textarea "You’re very welcome, {{first_name}}. I truly appreciate your kind words, and th…"
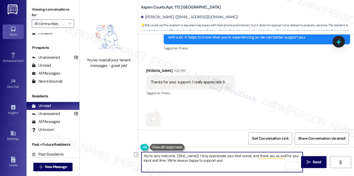
drag, startPoint x: 169, startPoint y: 159, endPoint x: 232, endPoint y: 161, distance: 62.5
click at [232, 161] on textarea "You’re very welcome, {{first_name}}. I truly appreciate your kind words, and th…" at bounding box center [222, 162] width 162 height 20
type textarea "You’re very welcome, {{first_name}}. I truly appreciate your kind words, and th…"
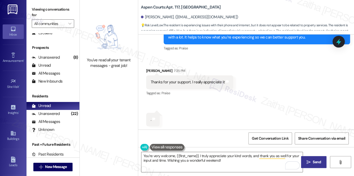
click at [311, 159] on span " Send" at bounding box center [314, 162] width 17 height 6
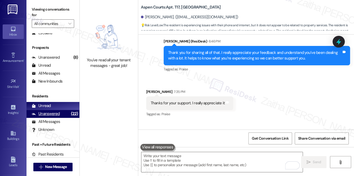
scroll to position [5422, 0]
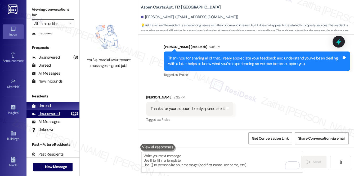
click at [59, 113] on div "Unanswered (22)" at bounding box center [52, 114] width 53 height 8
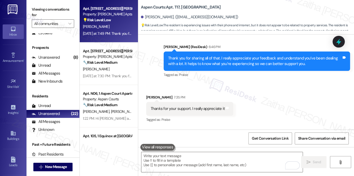
click at [122, 24] on div "[PERSON_NAME]" at bounding box center [107, 26] width 50 height 7
type textarea "Fetching suggested responses. Please feel free to read through the conversation…"
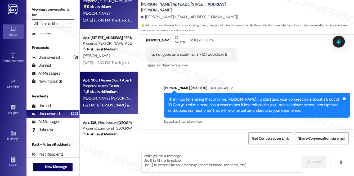
scroll to position [24, 0]
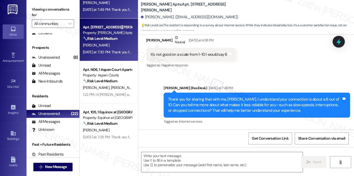
click at [124, 44] on div "[PERSON_NAME]" at bounding box center [107, 45] width 50 height 7
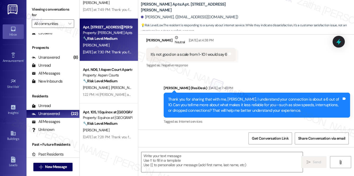
type textarea "Fetching suggested responses. Please feel free to read through the conversation…"
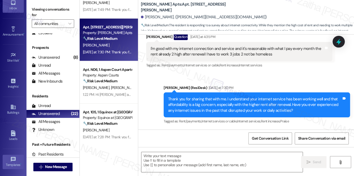
scroll to position [75, 0]
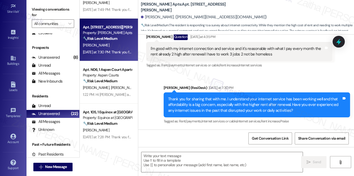
drag, startPoint x: 338, startPoint y: 40, endPoint x: 261, endPoint y: 83, distance: 88.3
click at [338, 40] on icon at bounding box center [338, 41] width 5 height 6
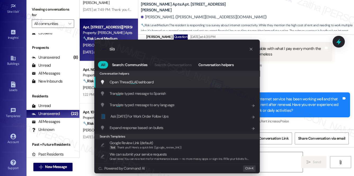
type input "sla"
click at [132, 81] on span "SLA" at bounding box center [133, 81] width 6 height 5
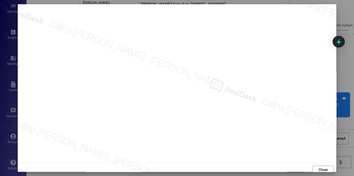
scroll to position [2, 0]
click at [324, 169] on span "Close" at bounding box center [323, 167] width 9 height 6
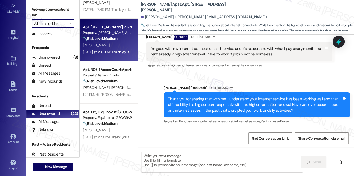
click at [50, 24] on input "All communities" at bounding box center [50, 23] width 32 height 8
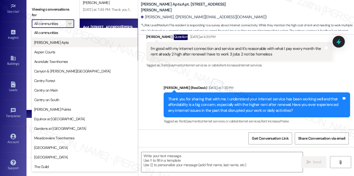
click at [56, 44] on span "Ashberry Apts" at bounding box center [51, 42] width 34 height 5
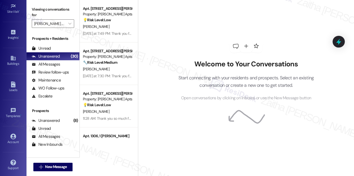
scroll to position [63, 0]
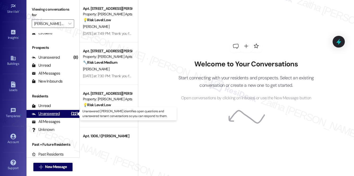
click at [52, 113] on div "Unanswered" at bounding box center [46, 114] width 28 height 6
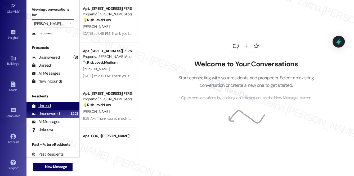
click at [51, 105] on div "Unread (0)" at bounding box center [52, 106] width 53 height 8
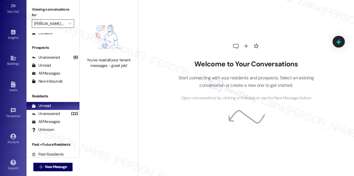
click at [58, 22] on input "Ashberry Apts" at bounding box center [50, 23] width 32 height 8
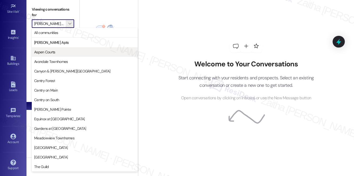
click at [54, 54] on span "Aspen Courts" at bounding box center [44, 51] width 21 height 5
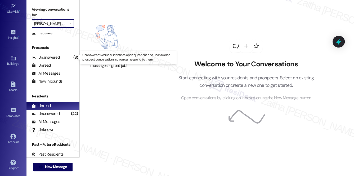
type input "Aspen Courts"
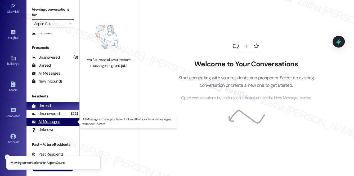
click at [48, 125] on div "All Messages (undefined)" at bounding box center [52, 122] width 53 height 8
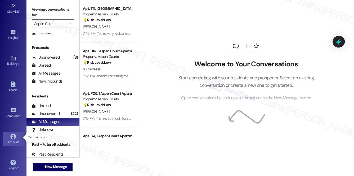
click at [13, 135] on icon at bounding box center [13, 136] width 6 height 6
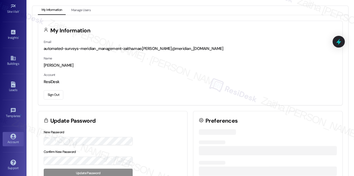
click at [56, 93] on button "Sign Out" at bounding box center [54, 94] width 20 height 9
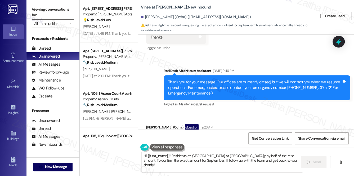
scroll to position [6076, 0]
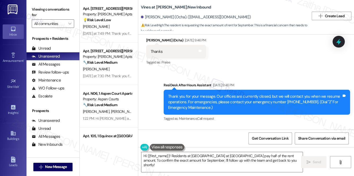
drag, startPoint x: 150, startPoint y: 67, endPoint x: 214, endPoint y: 74, distance: 63.9
click at [214, 150] on div "[PERSON_NAME], residing in apartment #77(VINES at [PERSON_NAME]):I'm requesting…" at bounding box center [237, 155] width 173 height 11
copy div "[PERSON_NAME], residing in apartment #77(VINES at [PERSON_NAME]):I'm requesting…"
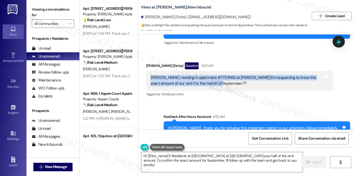
scroll to position [6173, 0]
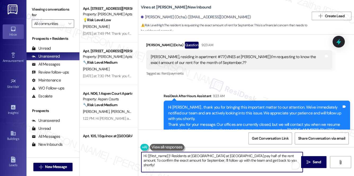
drag, startPoint x: 171, startPoint y: 154, endPoint x: 262, endPoint y: 162, distance: 91.6
click at [262, 162] on textarea "Hi {{first_name}}! Residents at [GEOGRAPHIC_DATA] at [GEOGRAPHIC_DATA] pay half…" at bounding box center [222, 162] width 162 height 20
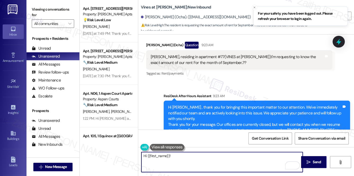
paste textarea "thank you for reaching out. We’re currently looking into the exact rent amount …"
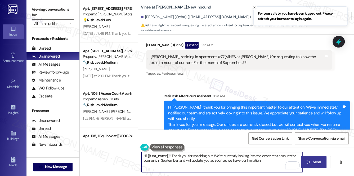
type textarea "Hi {{first_name}}! Thank you for reaching out. We’re currently looking into the…"
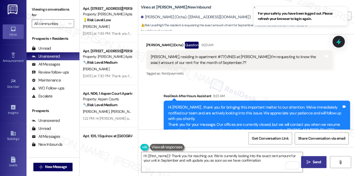
click at [317, 160] on span "Send" at bounding box center [317, 162] width 8 height 6
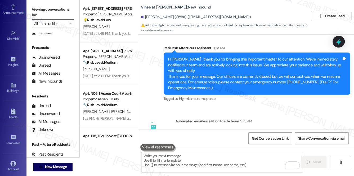
scroll to position [48, 0]
click at [14, 162] on icon at bounding box center [13, 163] width 6 height 6
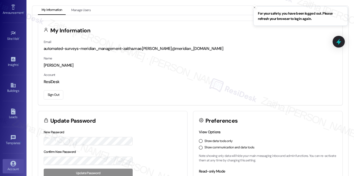
click at [59, 96] on button "Sign Out" at bounding box center [54, 94] width 20 height 9
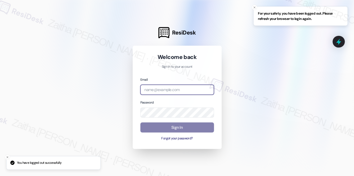
click at [155, 92] on input "email" at bounding box center [177, 89] width 74 height 10
type input "[EMAIL_ADDRESS][PERSON_NAME][DOMAIN_NAME]"
